Goal: Find contact information: Find contact information

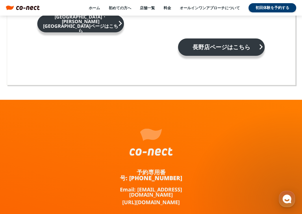
scroll to position [3808, 0]
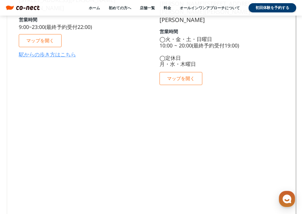
scroll to position [3808, 0]
